Goal: Entertainment & Leisure: Browse casually

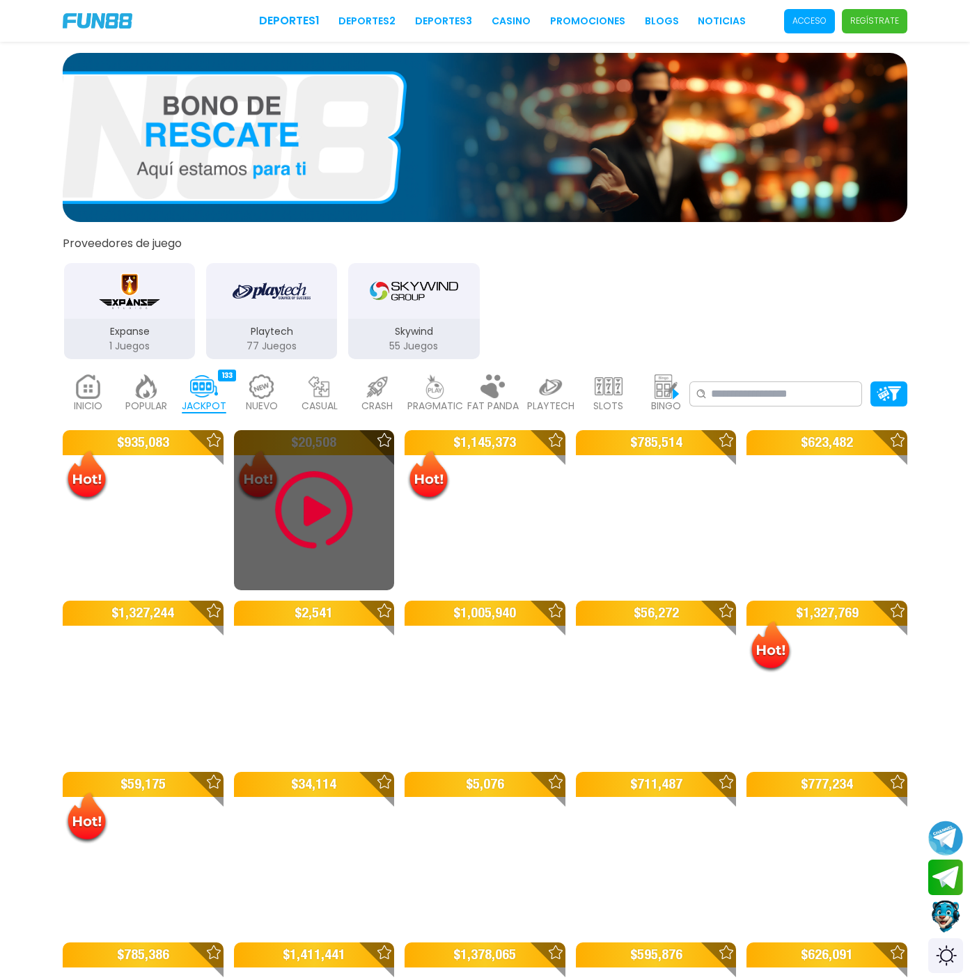
scroll to position [362, 0]
